Goal: Task Accomplishment & Management: Manage account settings

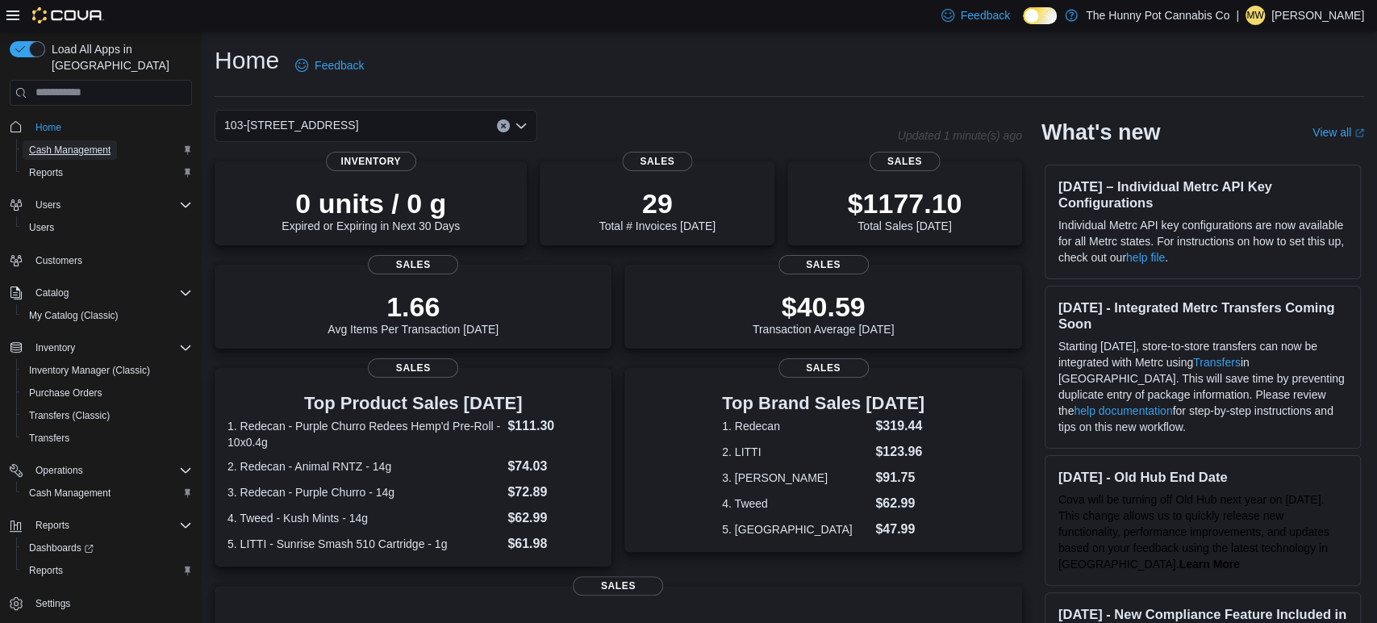
click at [104, 144] on span "Cash Management" at bounding box center [69, 150] width 81 height 13
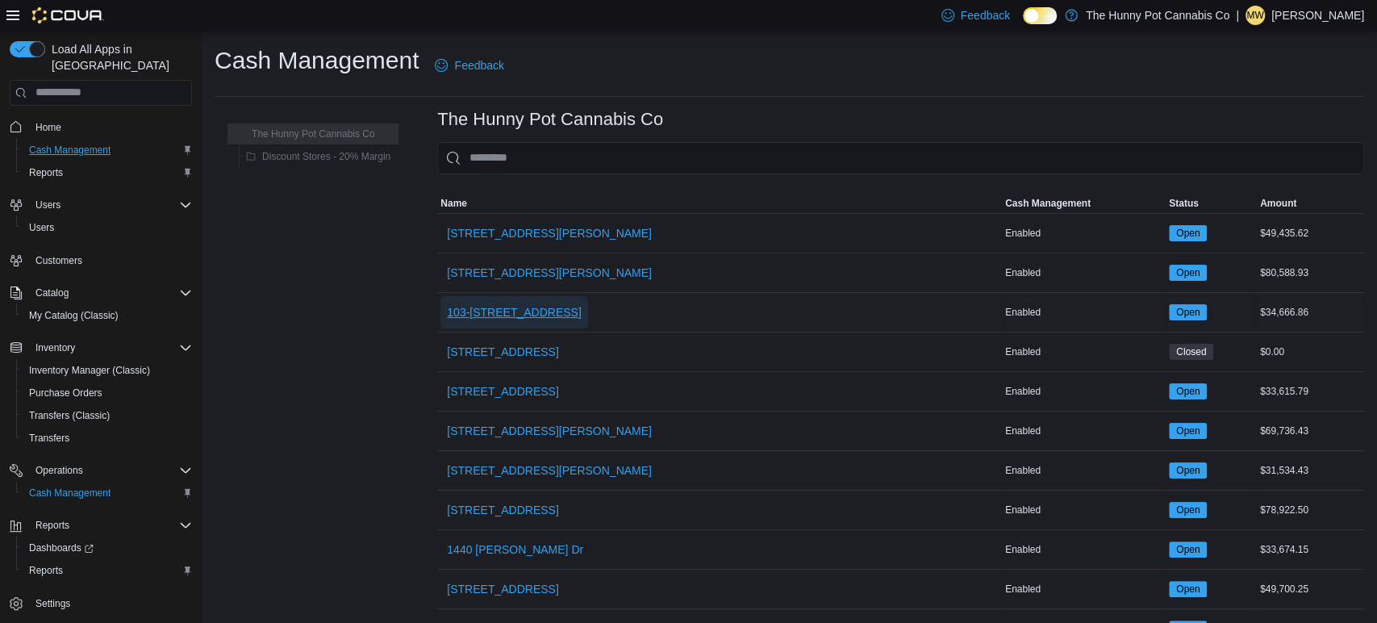
click at [520, 319] on span "103-[STREET_ADDRESS]" at bounding box center [514, 312] width 135 height 16
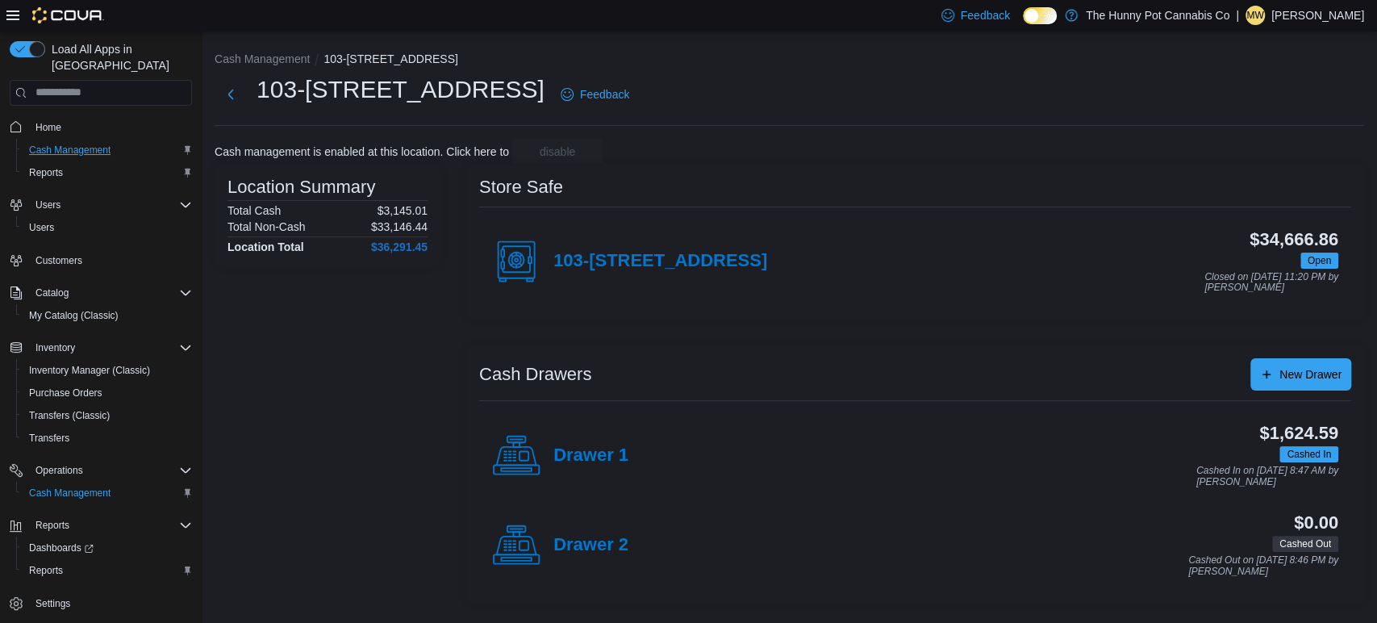
click at [554, 419] on div "Drawer 1 $1,624.59 Cashed In Cashed In on [DATE] 8:47 AM by [PERSON_NAME]" at bounding box center [915, 456] width 872 height 90
click at [603, 452] on h4 "Drawer 1" at bounding box center [591, 455] width 75 height 21
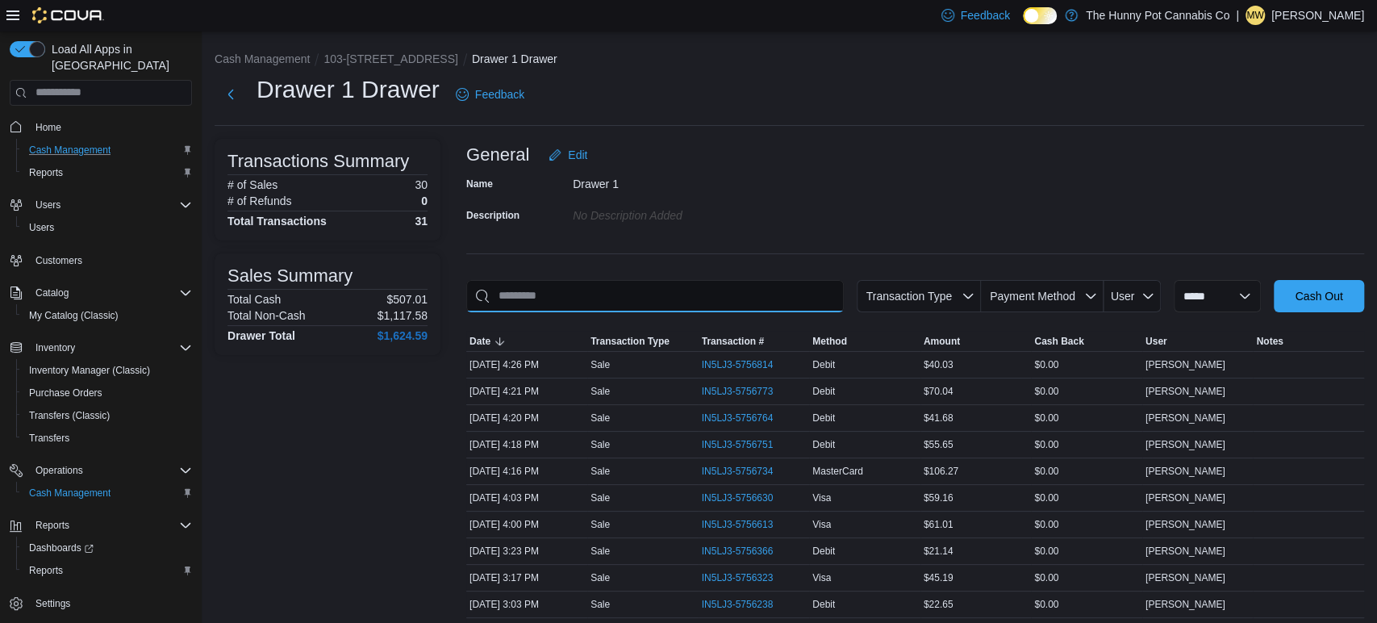
click at [615, 286] on input "This is a search bar. As you type, the results lower in the page will automatic…" at bounding box center [655, 296] width 378 height 32
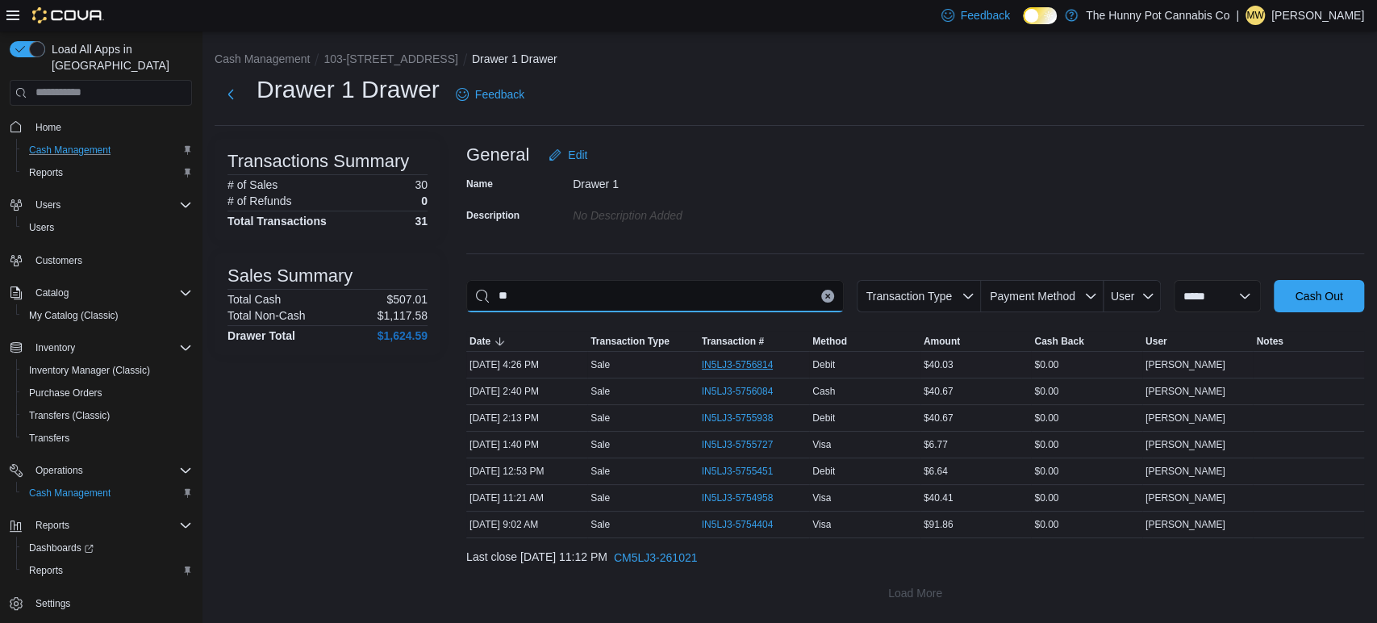
type input "**"
click at [749, 362] on span "IN5LJ3-5756814" at bounding box center [738, 364] width 72 height 13
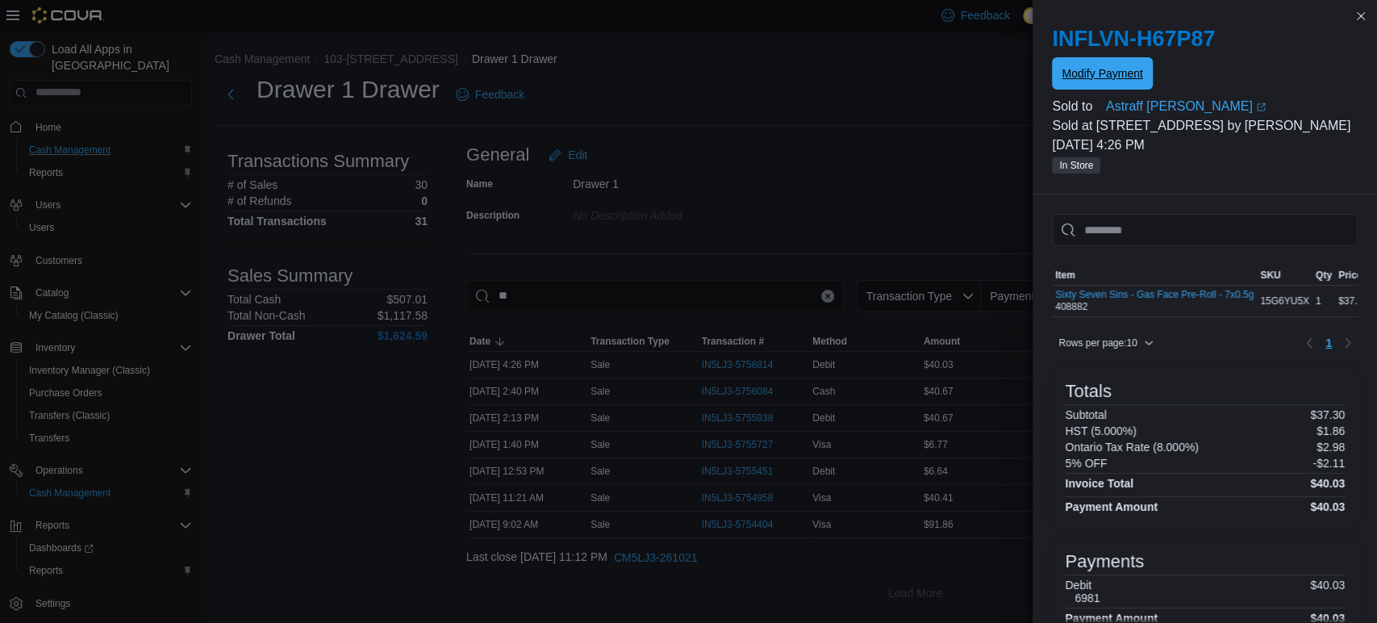
click at [1124, 65] on span "Modify Payment" at bounding box center [1102, 73] width 81 height 32
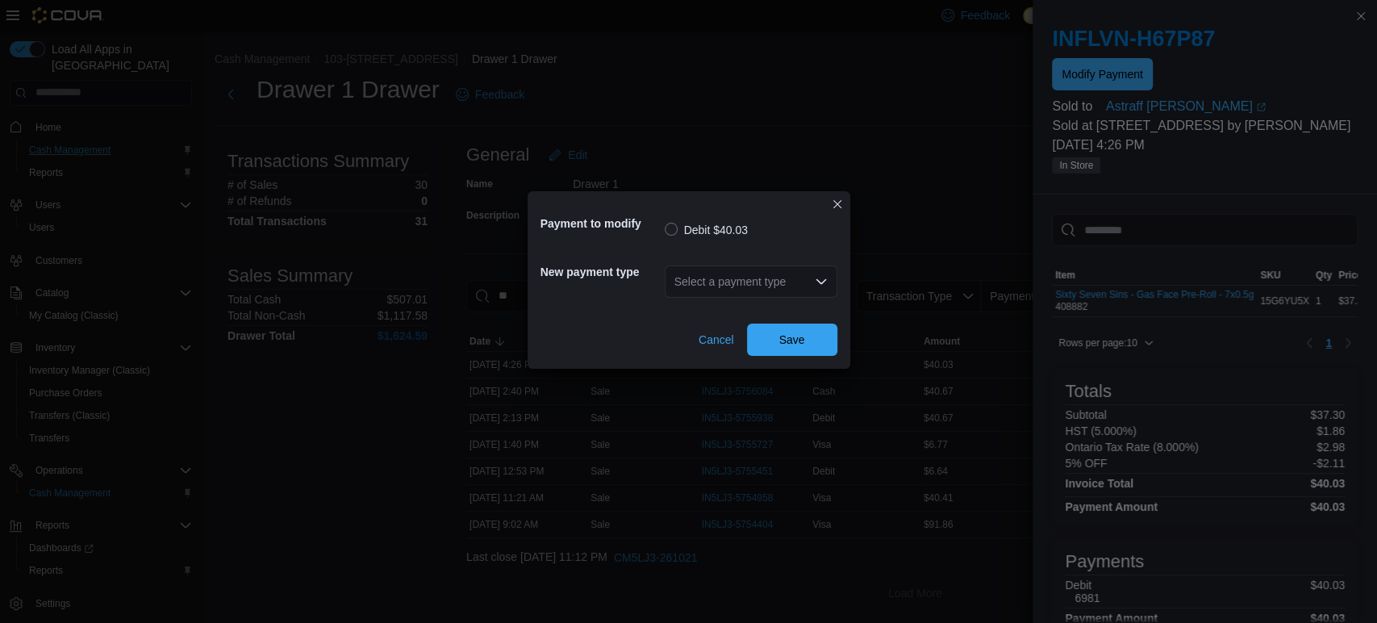
click at [771, 290] on div "Select a payment type" at bounding box center [751, 281] width 173 height 32
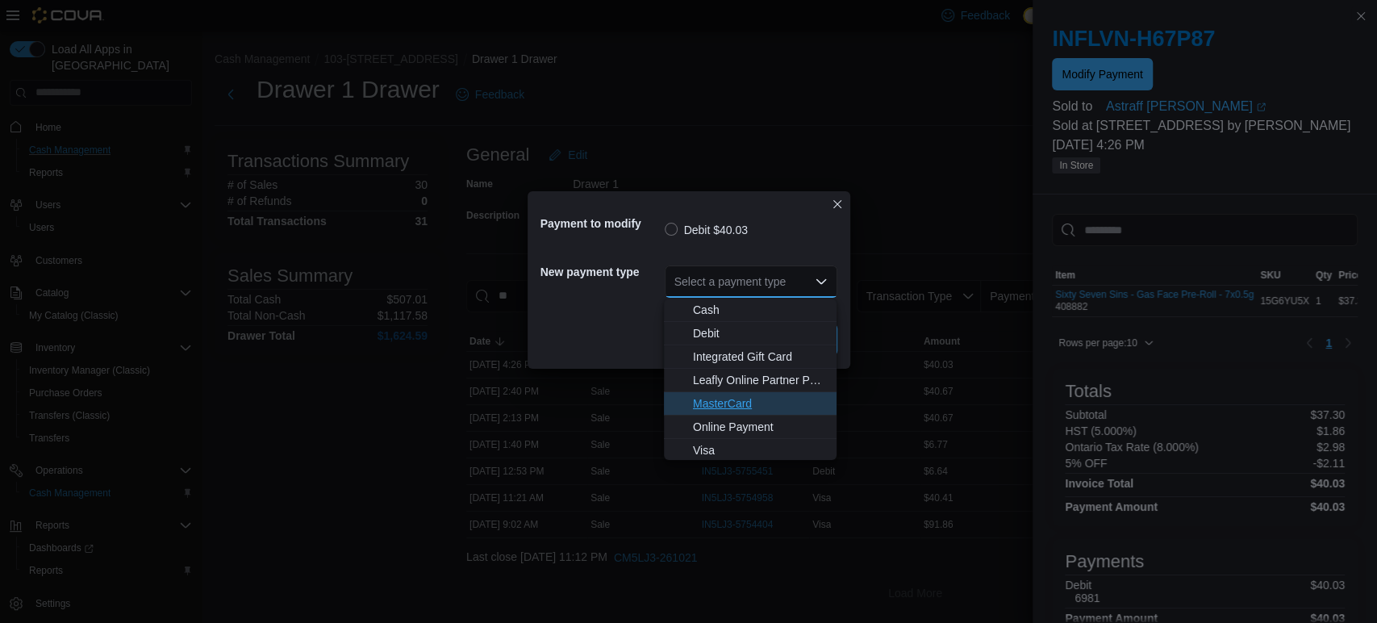
click at [716, 405] on span "MasterCard" at bounding box center [760, 403] width 134 height 16
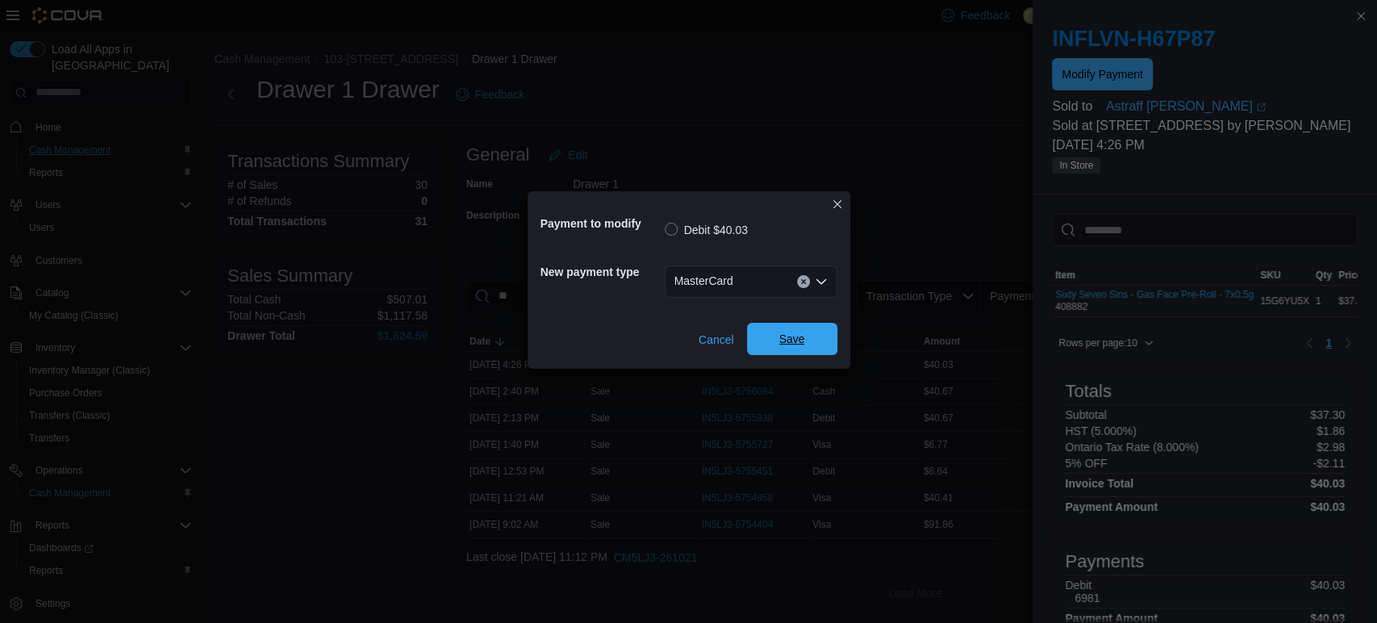
click at [791, 338] on span "Save" at bounding box center [792, 339] width 26 height 16
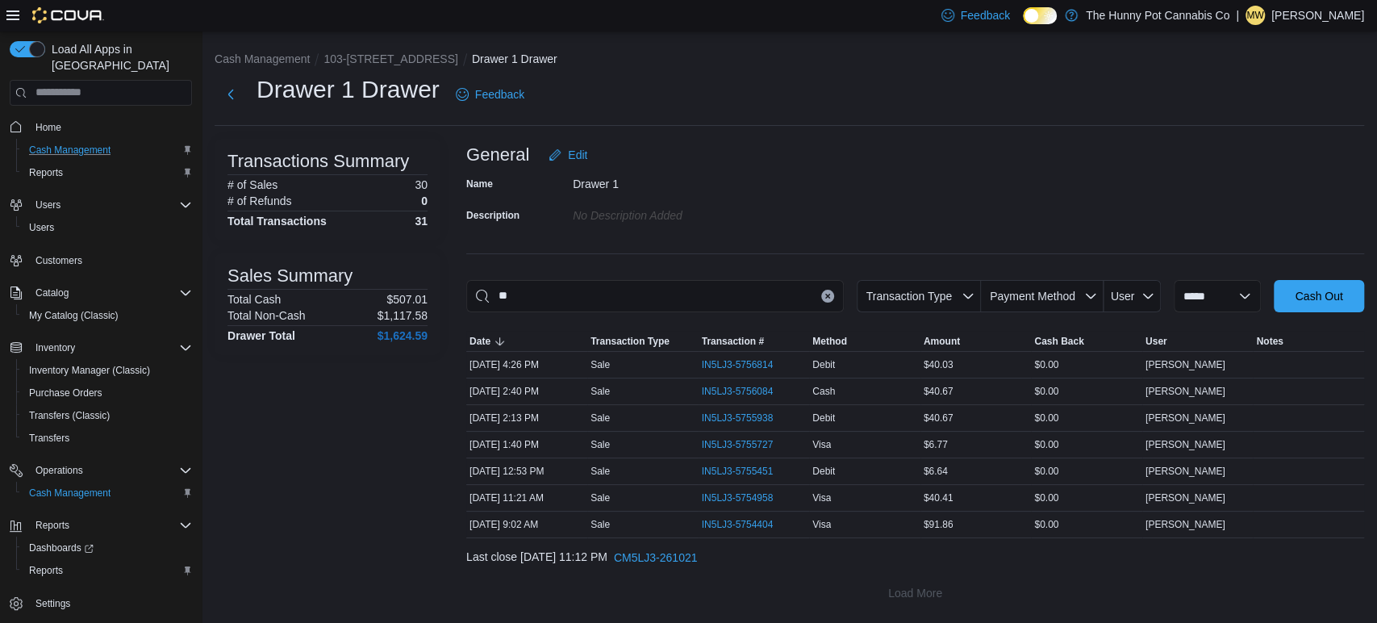
click at [821, 299] on button "Clear input" at bounding box center [827, 296] width 13 height 13
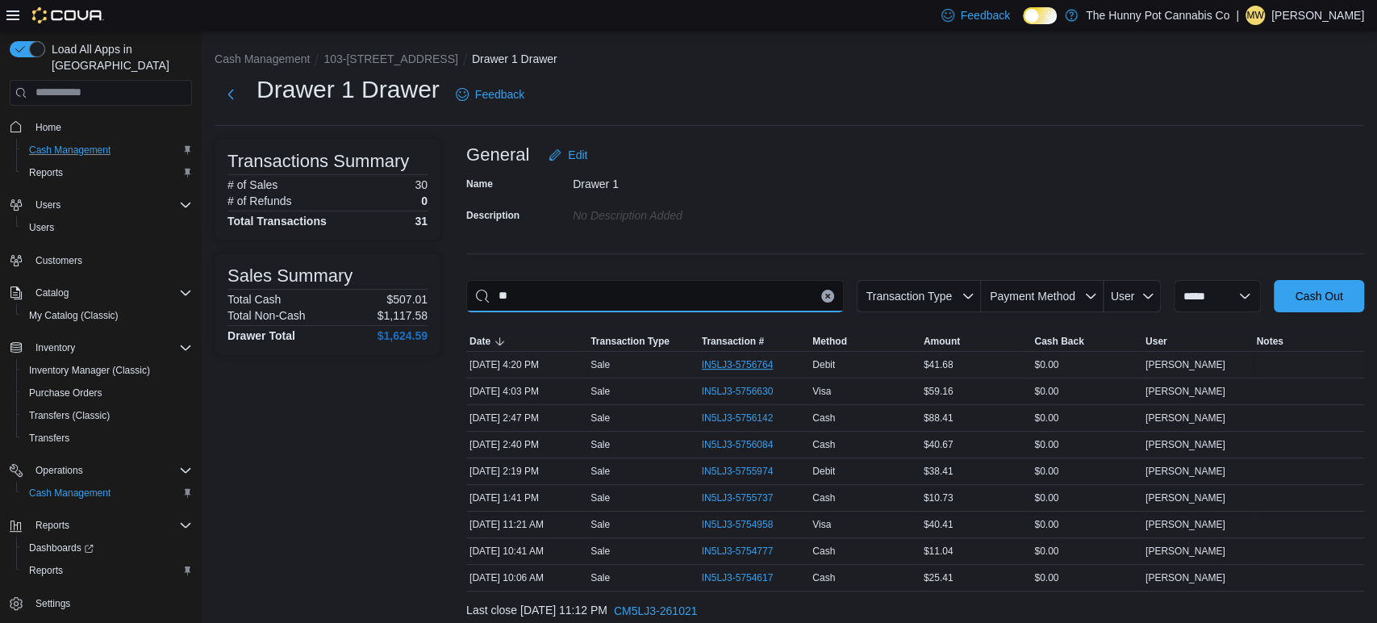
type input "**"
click at [750, 368] on span "IN5LJ3-5756764" at bounding box center [738, 364] width 72 height 13
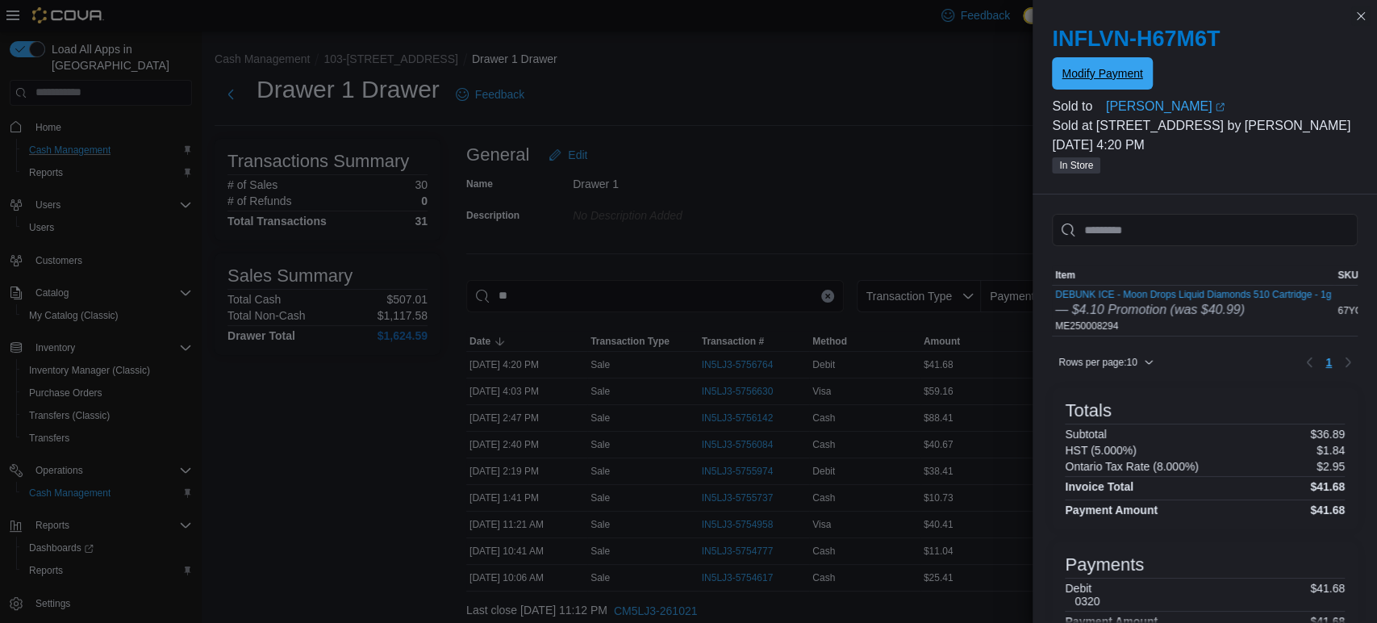
click at [1133, 69] on span "Modify Payment" at bounding box center [1102, 73] width 81 height 16
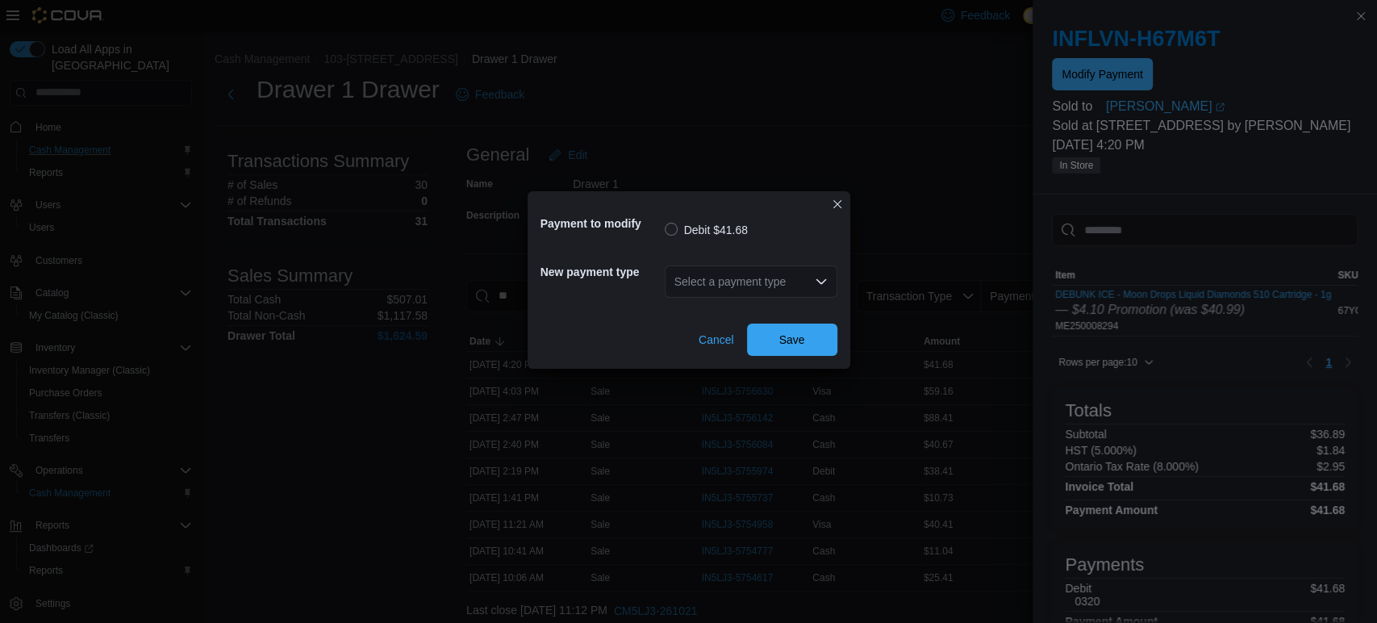
click at [817, 278] on icon "Open list of options" at bounding box center [821, 281] width 13 height 13
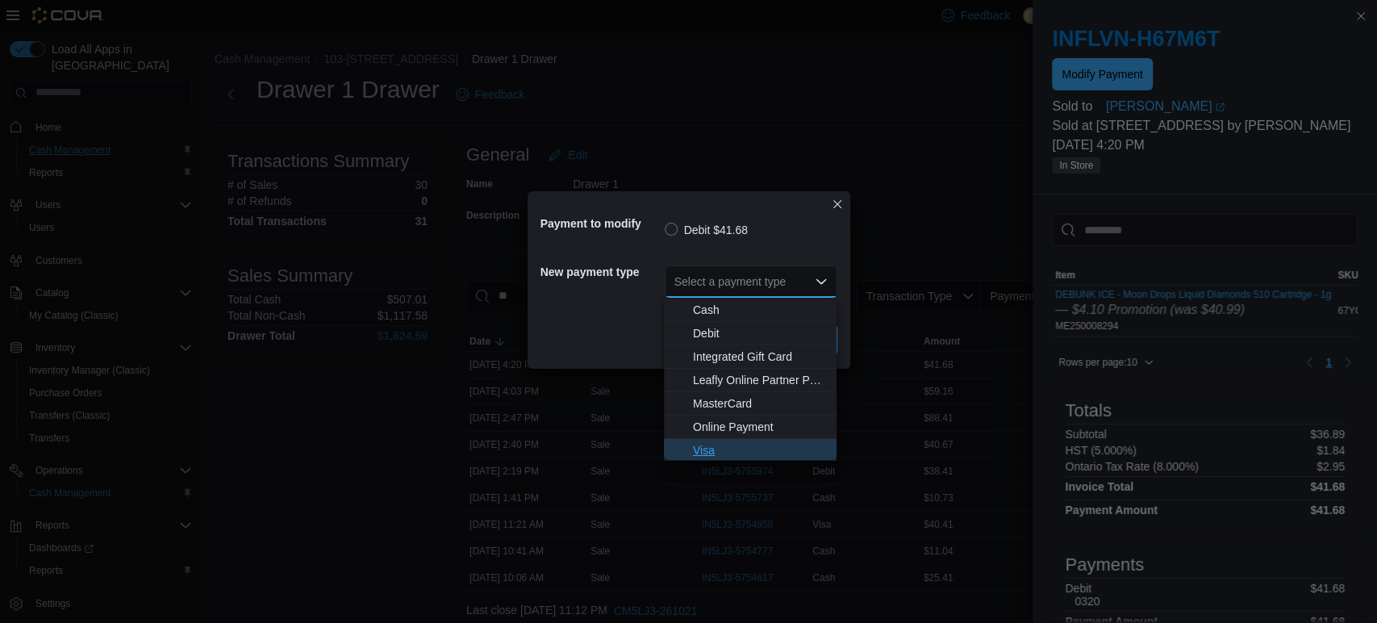
click at [729, 444] on span "Visa" at bounding box center [760, 450] width 134 height 16
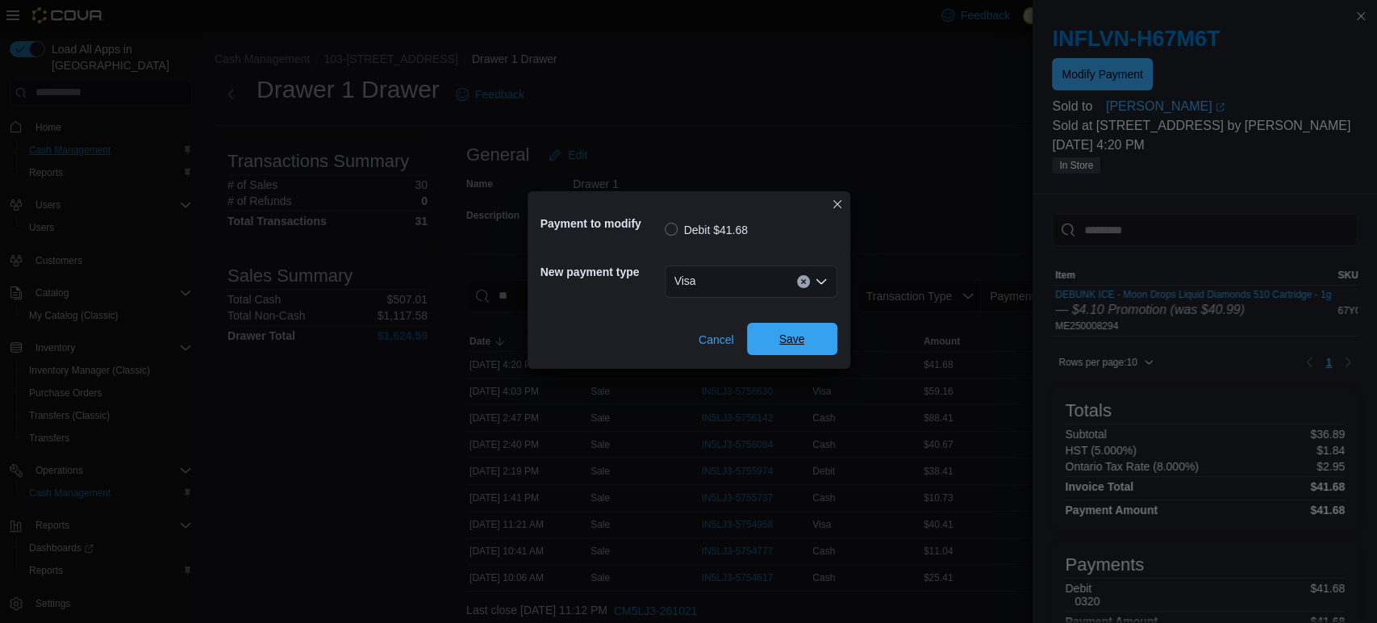
click at [798, 349] on span "Save" at bounding box center [792, 339] width 71 height 32
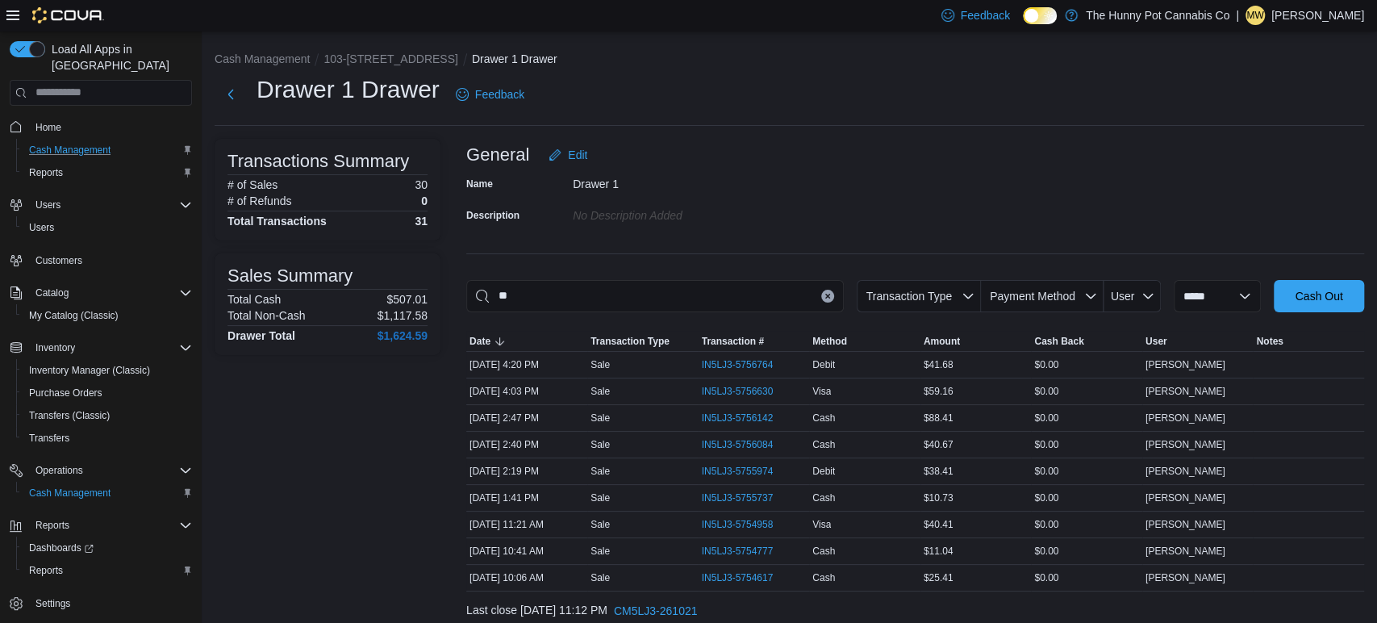
click at [771, 51] on ol "Cash Management [STREET_ADDRESS] Drawer" at bounding box center [790, 60] width 1150 height 19
click at [38, 121] on span "Home" at bounding box center [49, 127] width 26 height 13
